Goal: Register for event/course

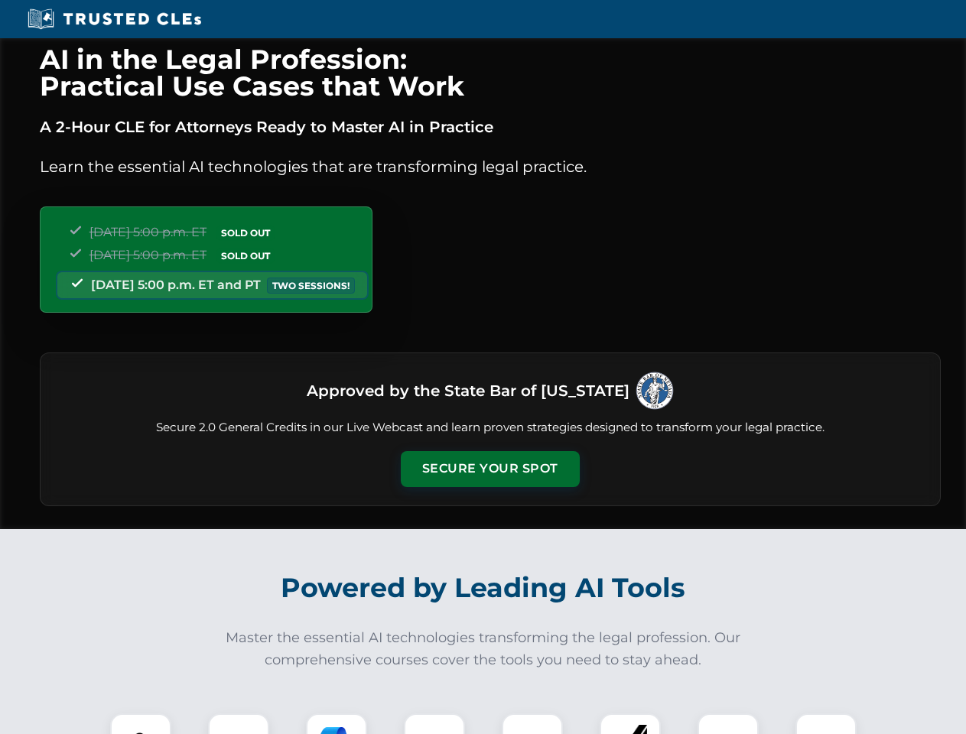
click at [489, 469] on button "Secure Your Spot" at bounding box center [490, 468] width 179 height 35
click at [141, 723] on img at bounding box center [141, 744] width 44 height 44
click at [239, 723] on div at bounding box center [238, 744] width 61 height 61
